Goal: Information Seeking & Learning: Learn about a topic

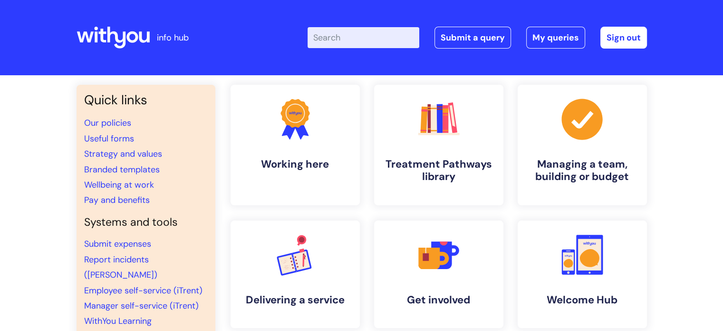
click at [340, 44] on input "Enter your search term here..." at bounding box center [364, 37] width 112 height 21
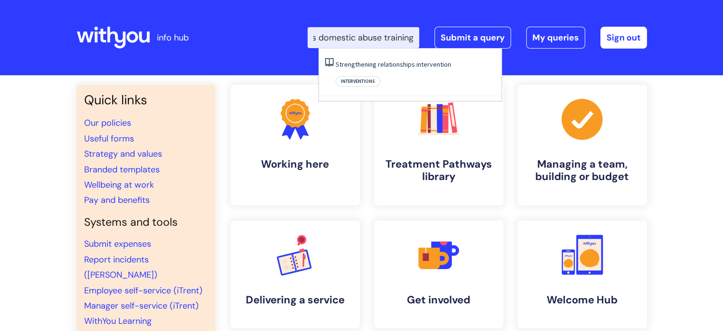
scroll to position [0, 47]
type input "resources domestic abuse training"
click button "Search" at bounding box center [0, 0] width 0 height 0
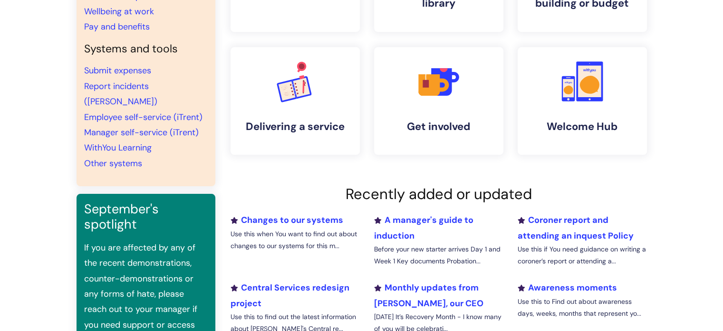
scroll to position [174, 0]
